Goal: Transaction & Acquisition: Purchase product/service

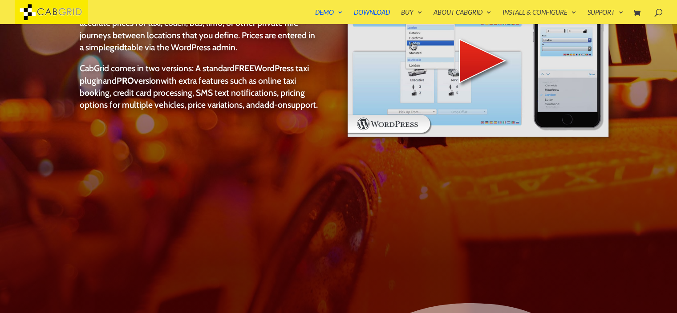
scroll to position [249, 0]
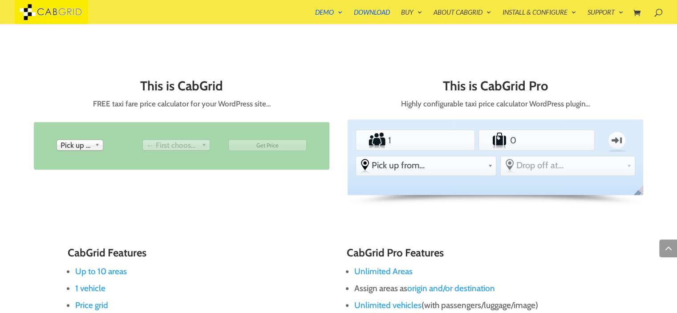
scroll to position [374, 0]
click at [439, 136] on input "2" at bounding box center [415, 140] width 58 height 18
type input "3"
click at [439, 136] on input "3" at bounding box center [415, 140] width 58 height 18
type input "1"
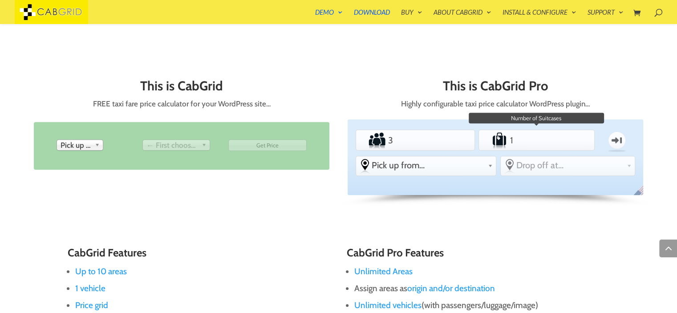
click at [561, 137] on input "1" at bounding box center [536, 140] width 57 height 18
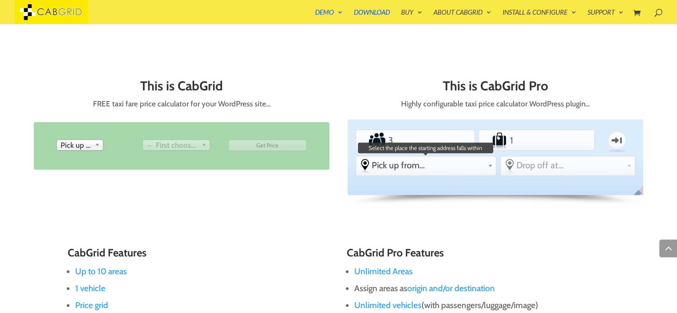
click at [472, 164] on span "Pick up from..." at bounding box center [428, 165] width 113 height 11
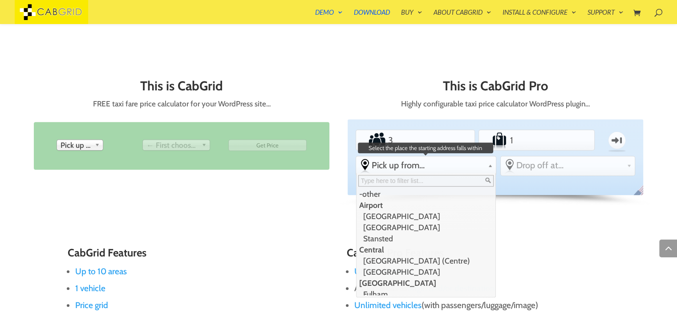
click at [367, 205] on li "Airport" at bounding box center [424, 204] width 137 height 11
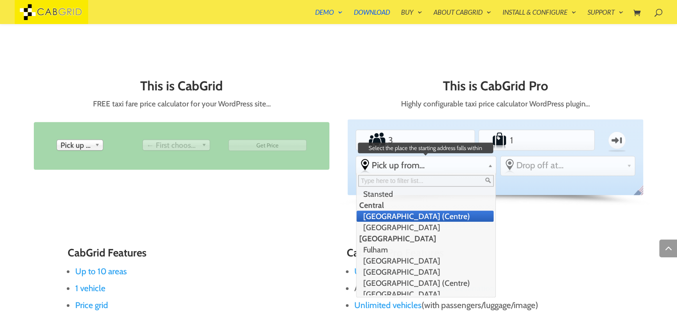
scroll to position [0, 0]
click at [420, 214] on li "[GEOGRAPHIC_DATA]" at bounding box center [424, 215] width 137 height 11
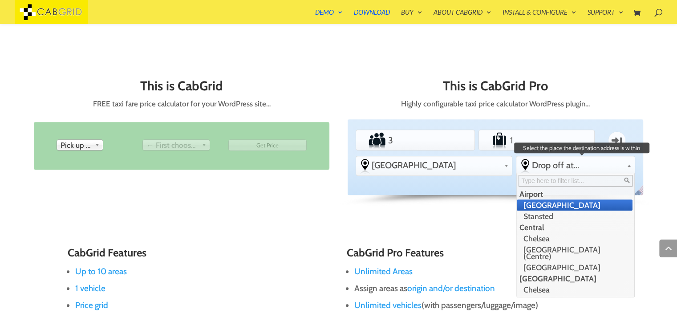
click at [564, 166] on span "Drop off at..." at bounding box center [577, 165] width 91 height 11
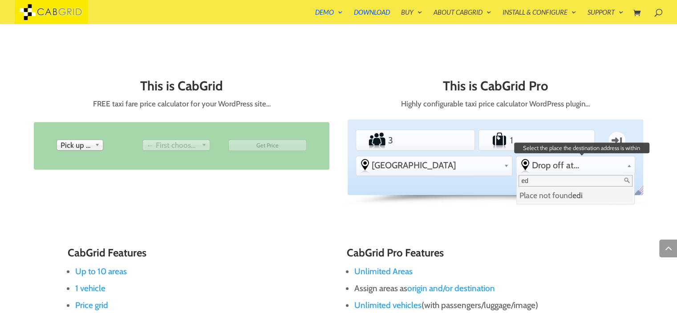
type input "e"
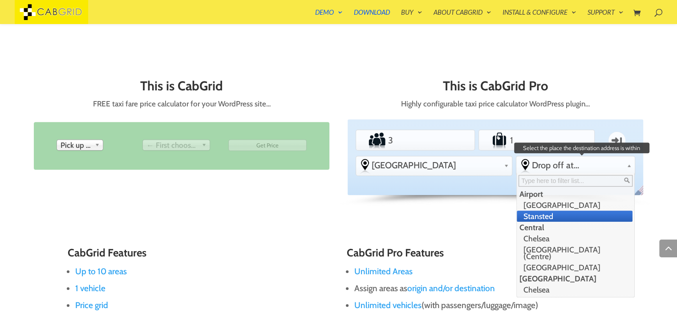
click at [562, 213] on li "Stansted" at bounding box center [575, 215] width 116 height 11
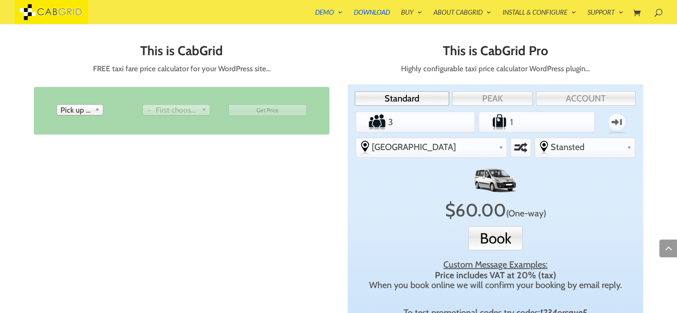
scroll to position [409, 0]
click at [495, 179] on img at bounding box center [495, 179] width 44 height 28
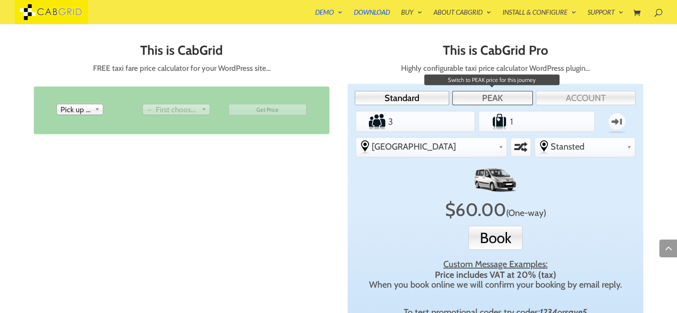
click at [487, 96] on link "PEAK" at bounding box center [492, 98] width 81 height 14
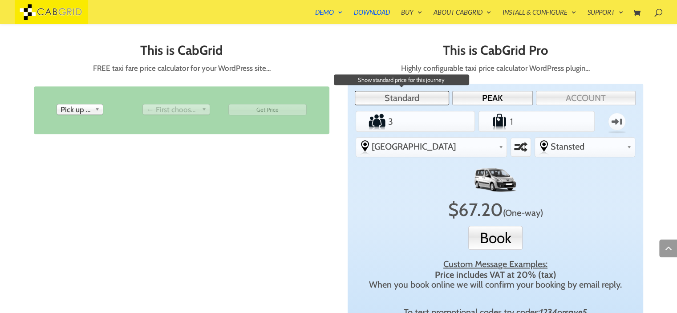
click at [416, 101] on link "Standard" at bounding box center [402, 98] width 94 height 14
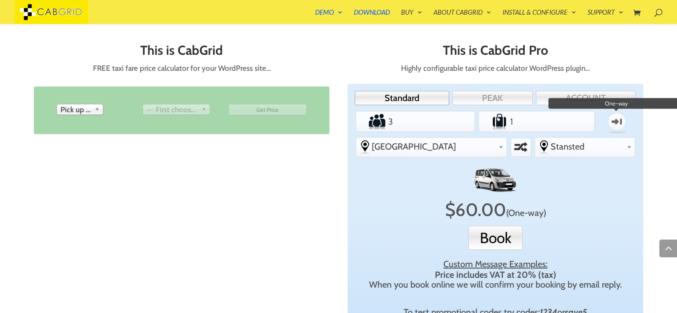
click at [611, 126] on label "One-way" at bounding box center [616, 122] width 35 height 26
click at [0, 0] on input "One-way" at bounding box center [0, 0] width 0 height 0
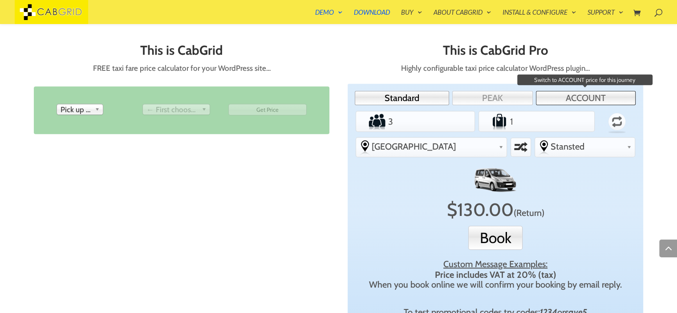
click at [590, 97] on link "ACCOUNT" at bounding box center [586, 98] width 100 height 14
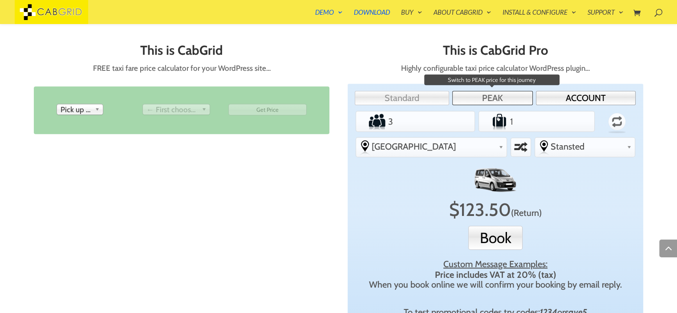
click at [507, 97] on link "PEAK" at bounding box center [492, 98] width 81 height 14
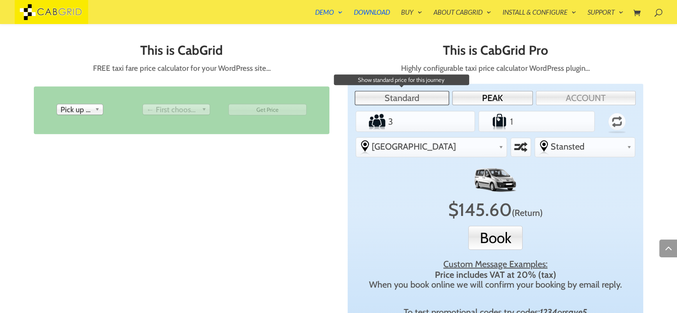
click at [434, 97] on link "Standard" at bounding box center [402, 98] width 94 height 14
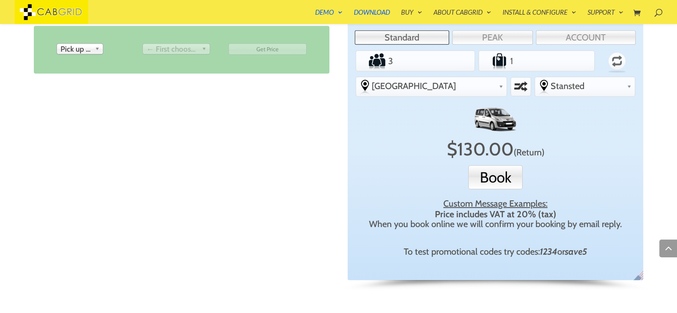
scroll to position [447, 0]
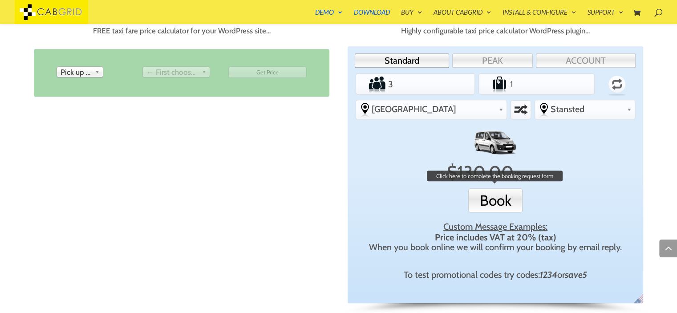
click at [492, 201] on button "Book" at bounding box center [495, 200] width 54 height 24
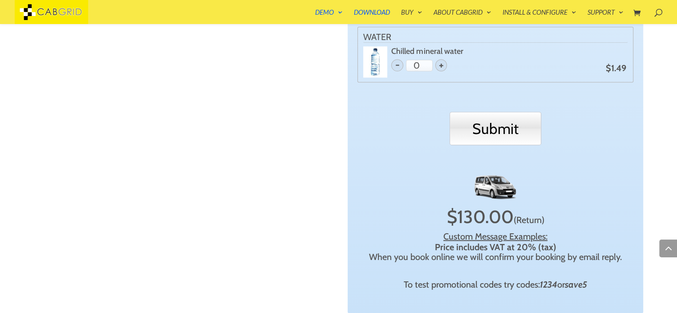
scroll to position [911, 0]
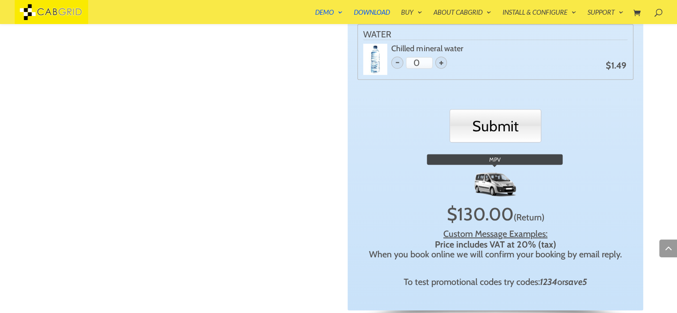
click at [497, 186] on img at bounding box center [495, 183] width 44 height 28
drag, startPoint x: 497, startPoint y: 186, endPoint x: 483, endPoint y: 183, distance: 13.6
click at [483, 183] on img at bounding box center [495, 183] width 44 height 28
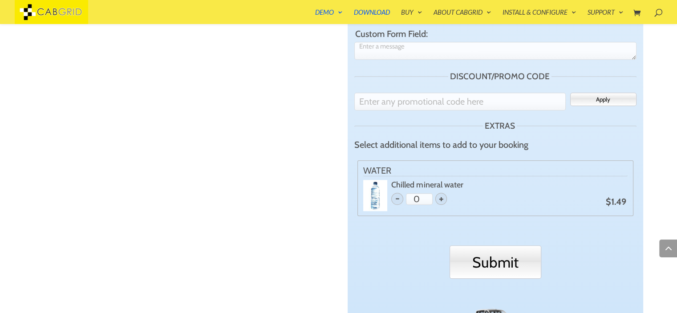
scroll to position [772, 0]
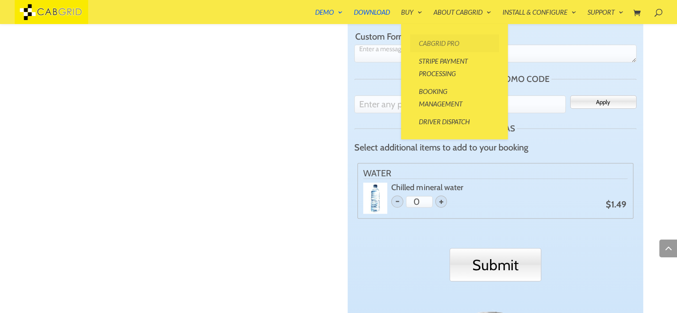
click at [441, 42] on link "CabGrid Pro" at bounding box center [454, 43] width 89 height 18
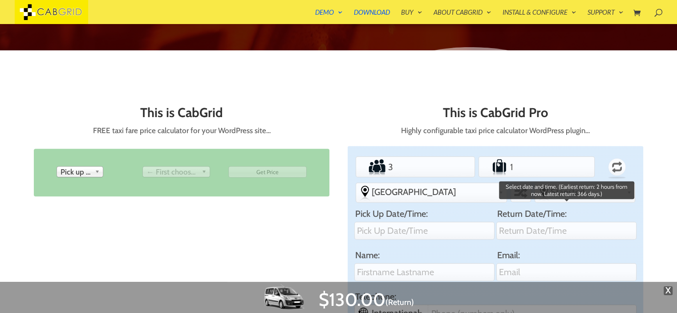
scroll to position [347, 0]
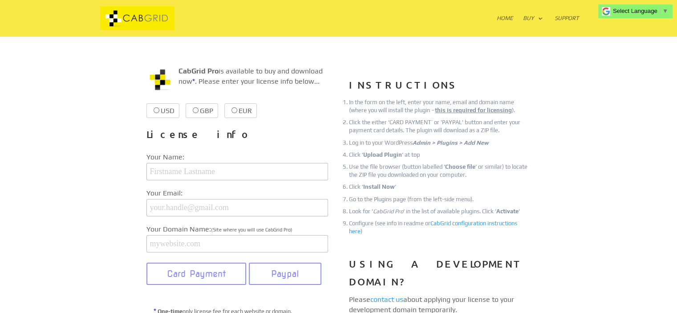
scroll to position [133, 0]
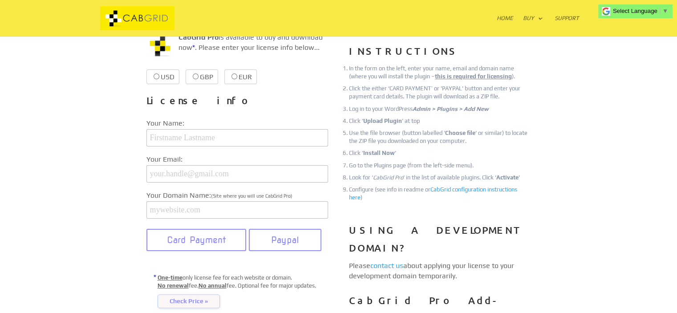
click at [194, 76] on input "GBP £37.99 £37.99" at bounding box center [196, 76] width 6 height 6
radio input "true"
click at [154, 75] on input "USD $39.99 $39.99" at bounding box center [157, 76] width 6 height 6
radio input "true"
click at [216, 75] on input "GBP £37.99 £37.99" at bounding box center [217, 76] width 6 height 6
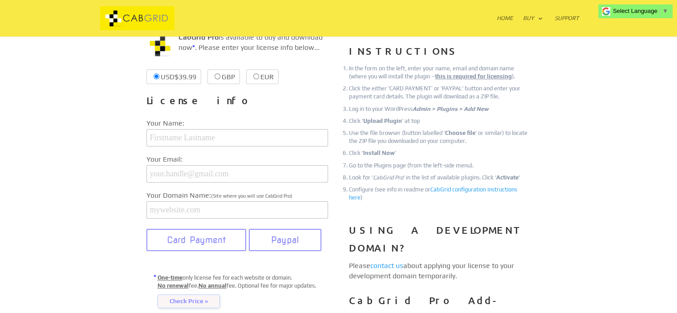
radio input "true"
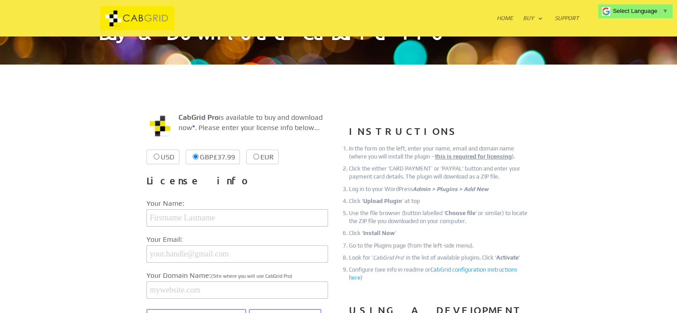
scroll to position [0, 0]
